Goal: Task Accomplishment & Management: Use online tool/utility

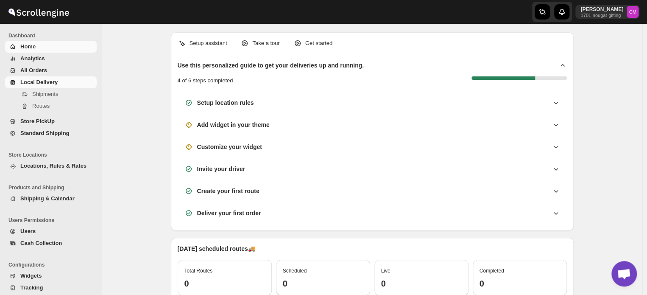
click at [41, 84] on span "Local Delivery" at bounding box center [38, 82] width 37 height 6
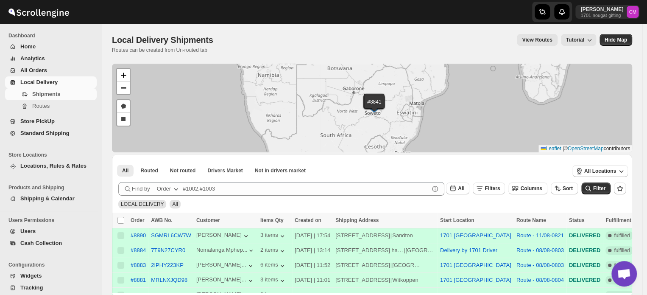
click at [28, 137] on span "Standard Shipping" at bounding box center [57, 133] width 75 height 8
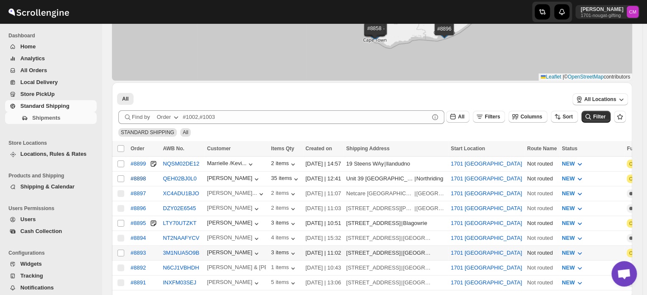
scroll to position [65, 0]
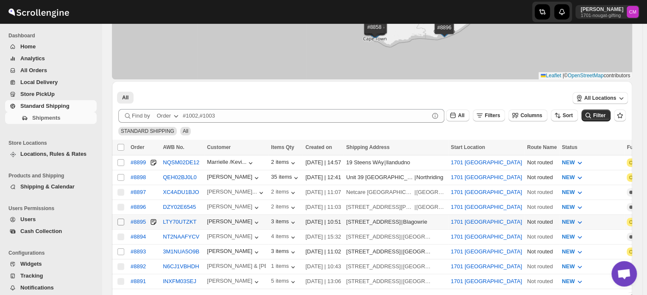
click at [119, 218] on input "Select shipment" at bounding box center [120, 221] width 7 height 7
checkbox input "true"
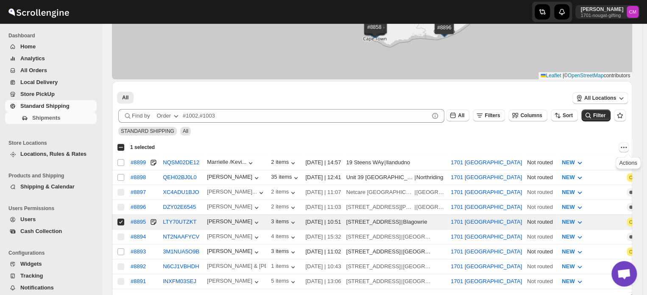
click at [627, 148] on icon "Actions" at bounding box center [623, 147] width 8 height 8
click at [587, 164] on span "MOVE TO LOCAL DELIVERY" at bounding box center [590, 163] width 73 height 6
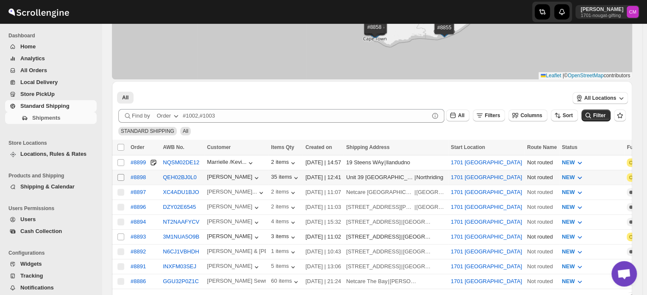
click at [121, 175] on input "Select shipment" at bounding box center [120, 177] width 7 height 7
checkbox input "true"
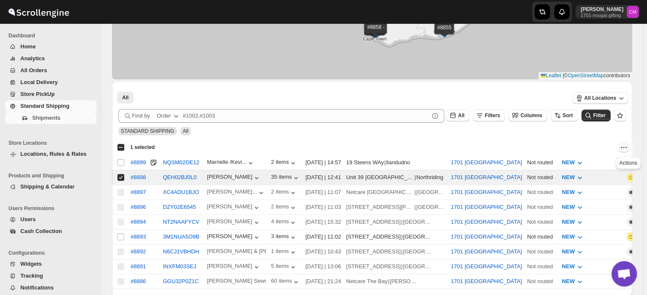
click at [624, 146] on icon "Actions" at bounding box center [623, 146] width 1 height 1
click at [596, 167] on span "MOVE TO LOCAL DELIVERY" at bounding box center [590, 163] width 73 height 6
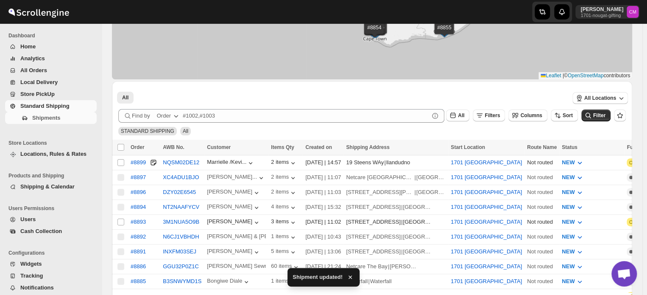
drag, startPoint x: 596, startPoint y: 167, endPoint x: 547, endPoint y: 126, distance: 63.5
click at [547, 126] on div "All More Filters All More Filters All Locations Submit Find by Order All Filter…" at bounding box center [372, 278] width 520 height 395
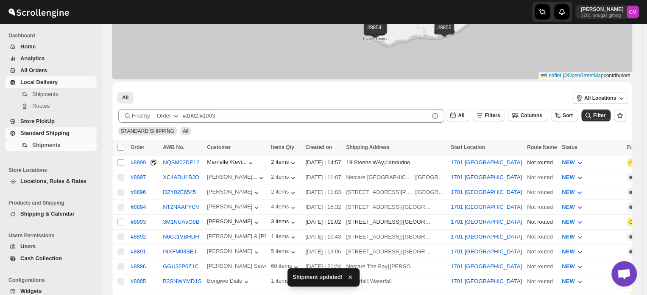
click at [39, 84] on span "Local Delivery" at bounding box center [38, 82] width 37 height 6
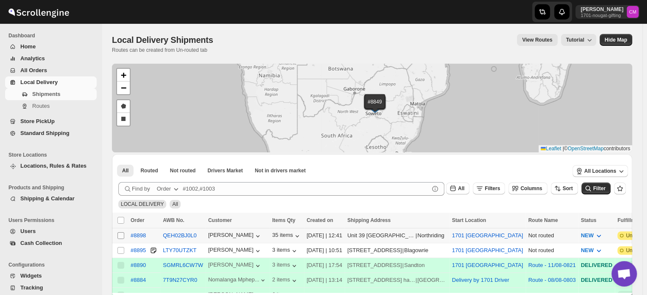
click at [122, 234] on input "Select shipment" at bounding box center [120, 235] width 7 height 7
checkbox input "true"
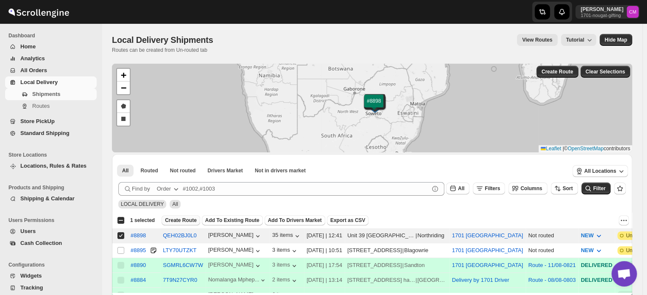
click at [184, 220] on span "Create Route" at bounding box center [181, 220] width 32 height 7
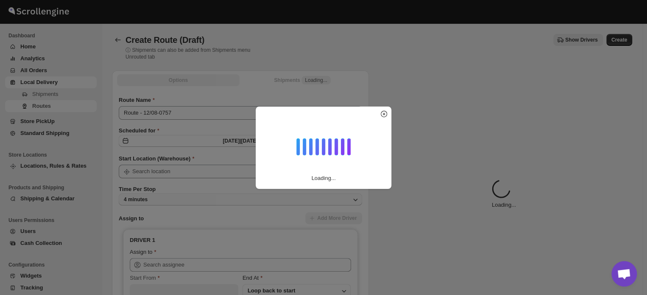
type input "1701 [GEOGRAPHIC_DATA]"
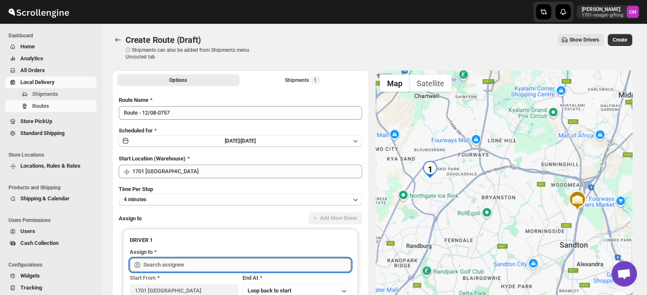
click at [200, 262] on input "text" at bounding box center [247, 265] width 208 height 14
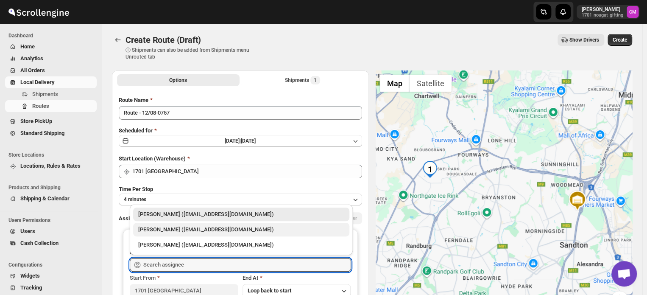
click at [190, 232] on div "[PERSON_NAME] ([EMAIL_ADDRESS][DOMAIN_NAME])" at bounding box center [241, 229] width 206 height 8
type input "[PERSON_NAME] ([EMAIL_ADDRESS][DOMAIN_NAME])"
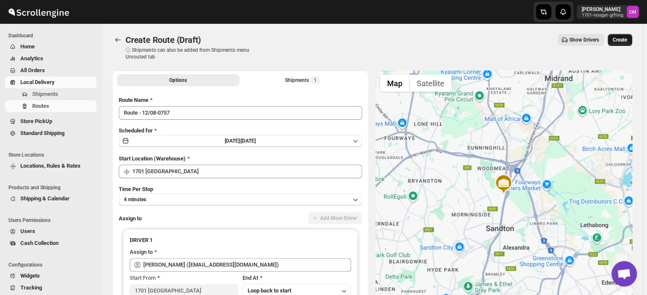
click at [623, 44] on button "Create" at bounding box center [619, 40] width 25 height 12
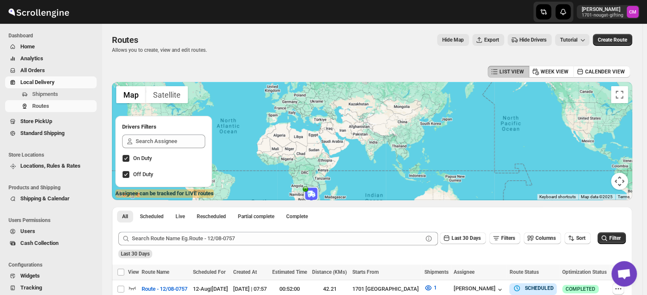
click at [36, 81] on span "Local Delivery" at bounding box center [37, 82] width 34 height 6
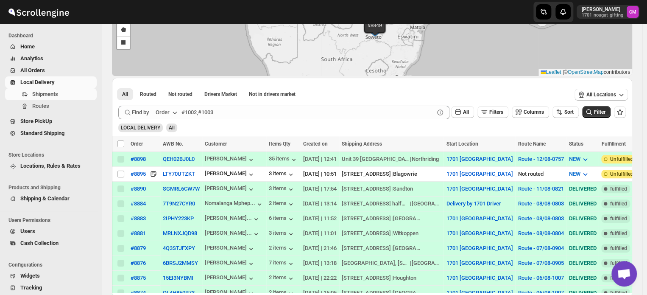
scroll to position [81, 0]
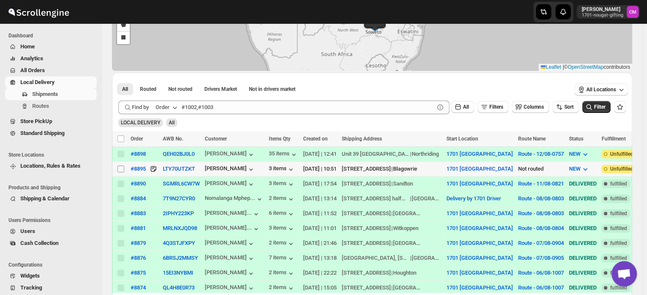
click at [123, 169] on input "Select shipment" at bounding box center [120, 168] width 7 height 7
checkbox input "true"
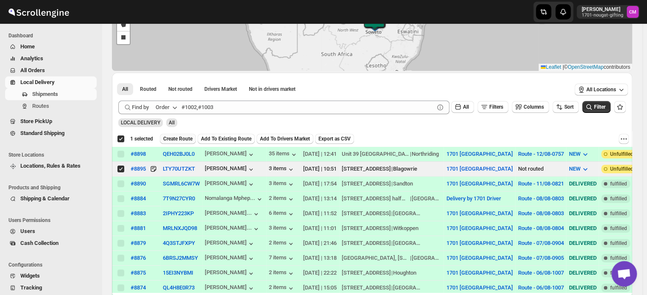
click at [182, 139] on span "Create Route" at bounding box center [177, 138] width 29 height 7
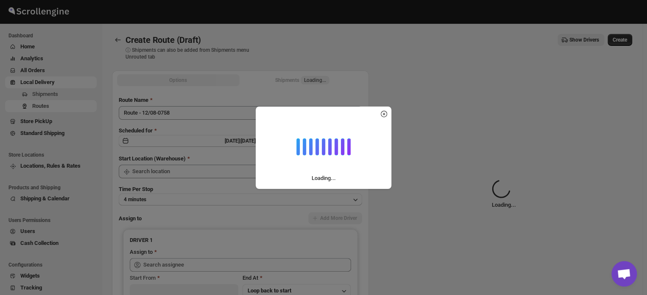
type input "1701 [GEOGRAPHIC_DATA]"
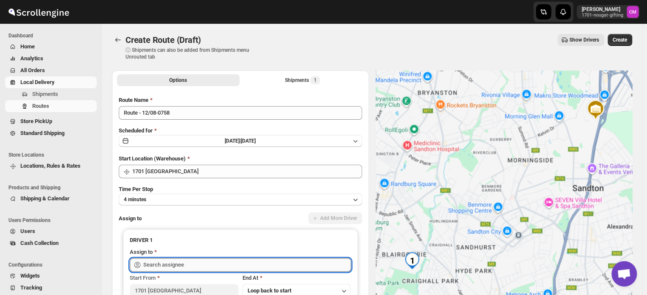
click at [158, 261] on input "text" at bounding box center [247, 265] width 208 height 14
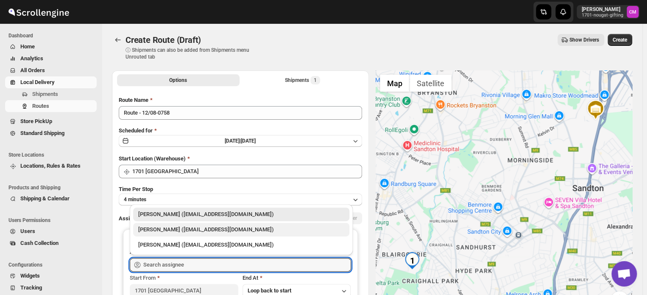
click at [156, 230] on div "[PERSON_NAME] ([EMAIL_ADDRESS][DOMAIN_NAME])" at bounding box center [241, 229] width 206 height 8
type input "[PERSON_NAME] ([EMAIL_ADDRESS][DOMAIN_NAME])"
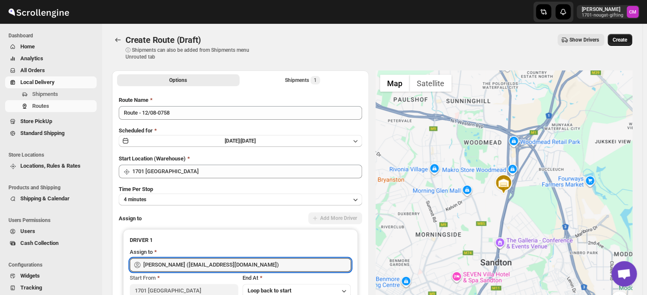
click at [626, 41] on span "Create" at bounding box center [619, 39] width 14 height 7
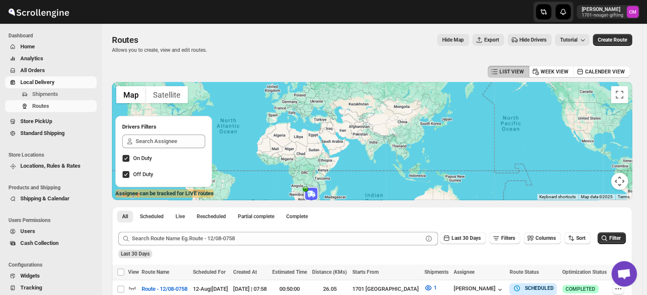
click at [25, 69] on span "All Orders" at bounding box center [32, 70] width 25 height 6
